Goal: Task Accomplishment & Management: Manage account settings

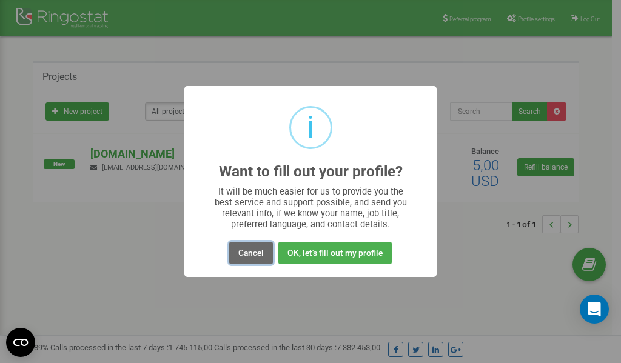
click at [253, 251] on button "Cancel" at bounding box center [251, 253] width 44 height 22
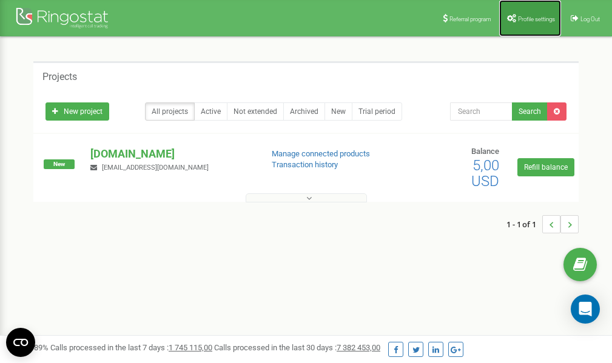
click at [543, 17] on span "Profile settings" at bounding box center [536, 19] width 37 height 7
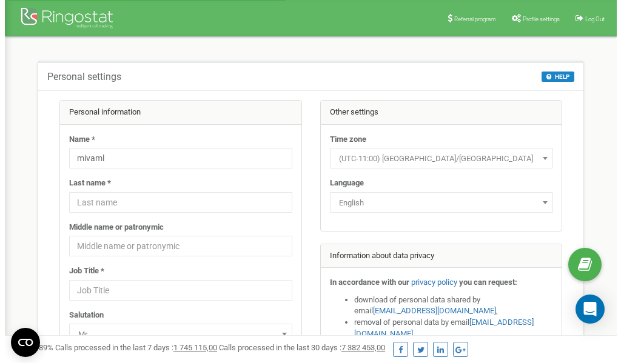
scroll to position [61, 0]
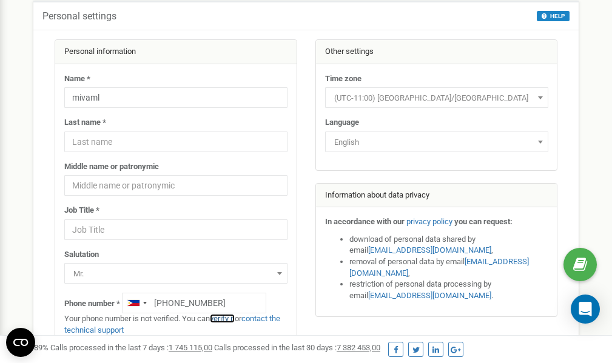
click at [227, 320] on link "verify it" at bounding box center [222, 318] width 25 height 9
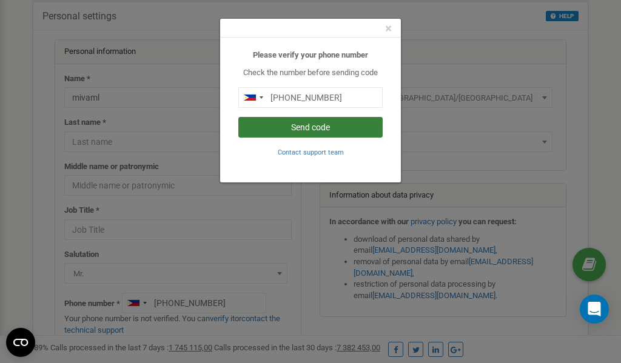
click at [317, 128] on button "Send code" at bounding box center [310, 127] width 144 height 21
